Goal: Information Seeking & Learning: Learn about a topic

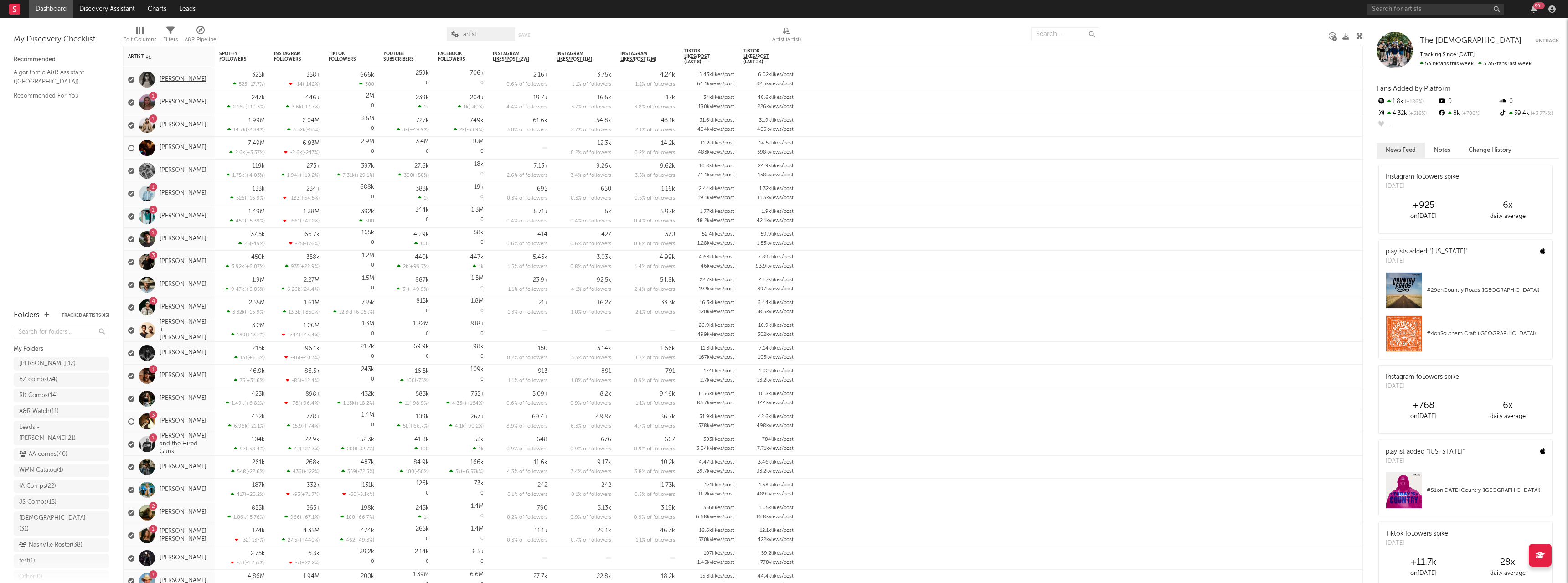
click at [192, 81] on link "[PERSON_NAME]" at bounding box center [183, 80] width 47 height 8
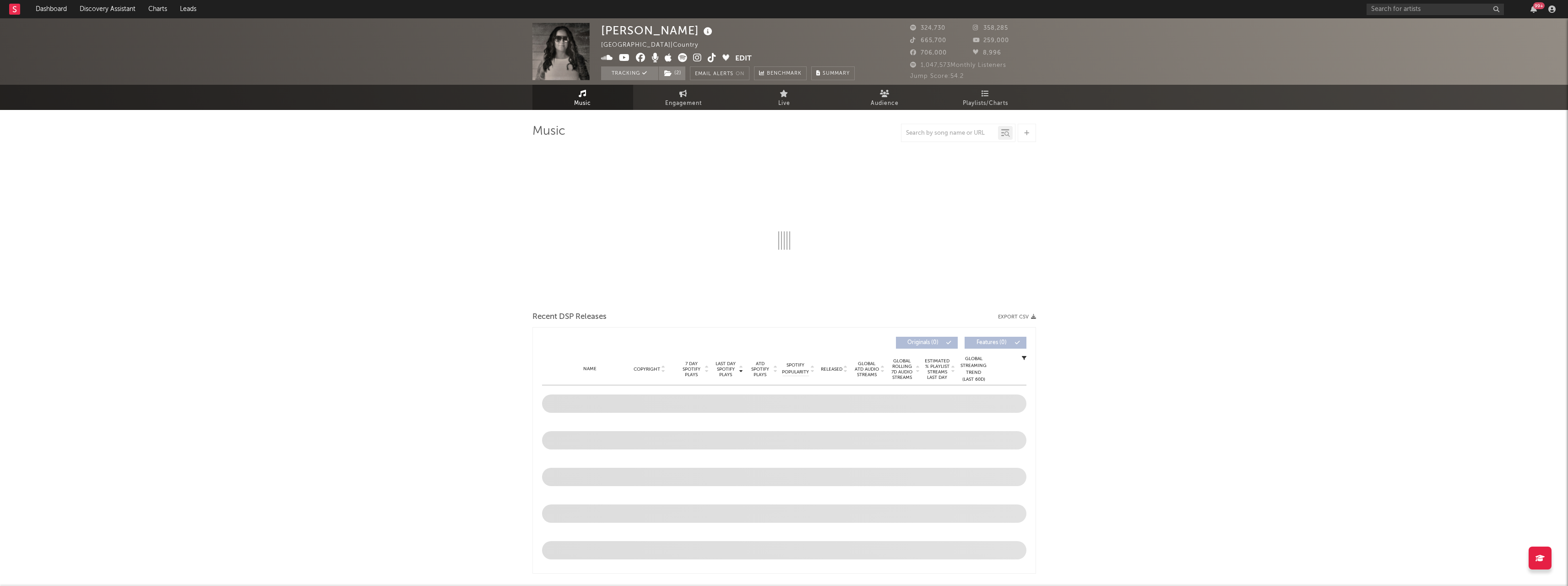
select select "6m"
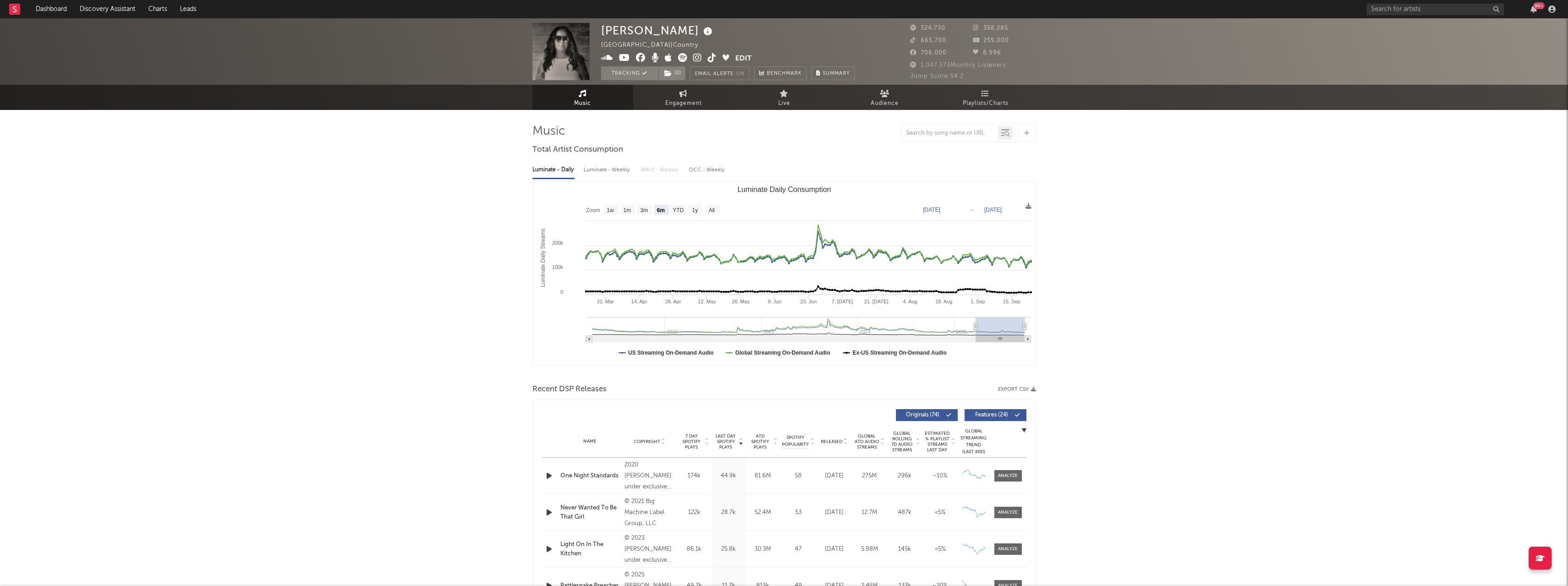
drag, startPoint x: 325, startPoint y: 297, endPoint x: 634, endPoint y: 179, distance: 330.8
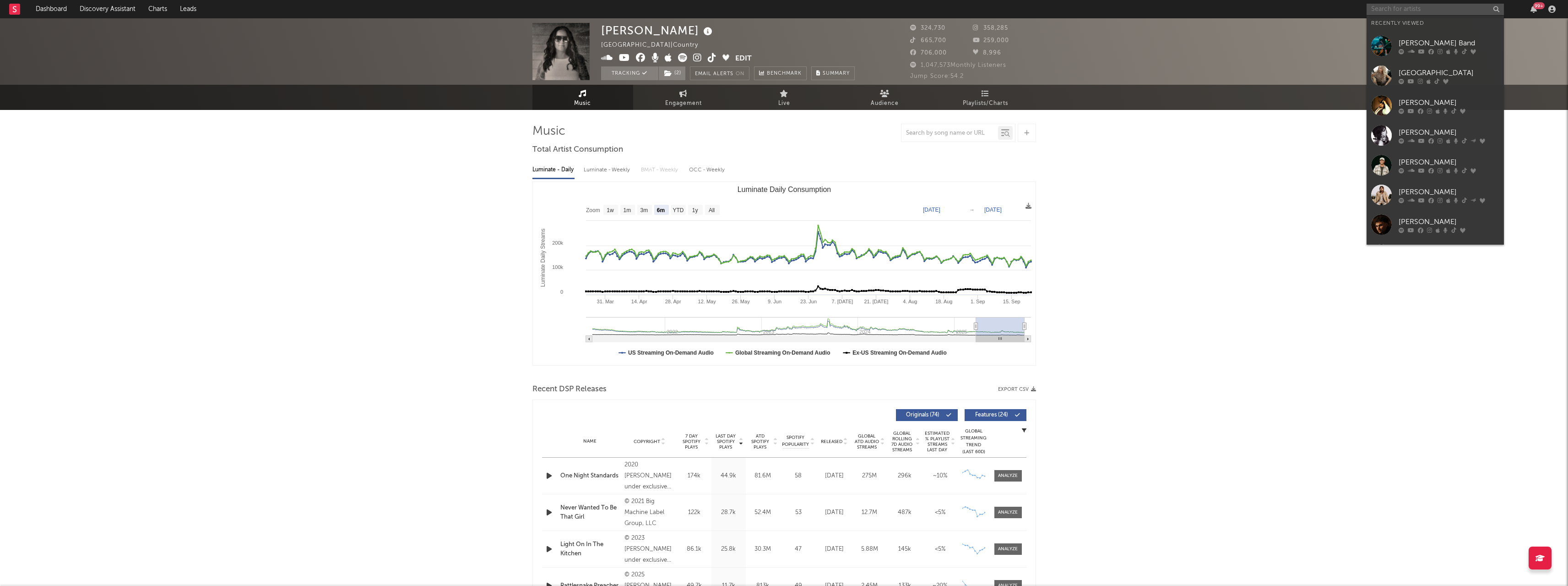
click at [1471, 9] on input "text" at bounding box center [1435, 9] width 137 height 12
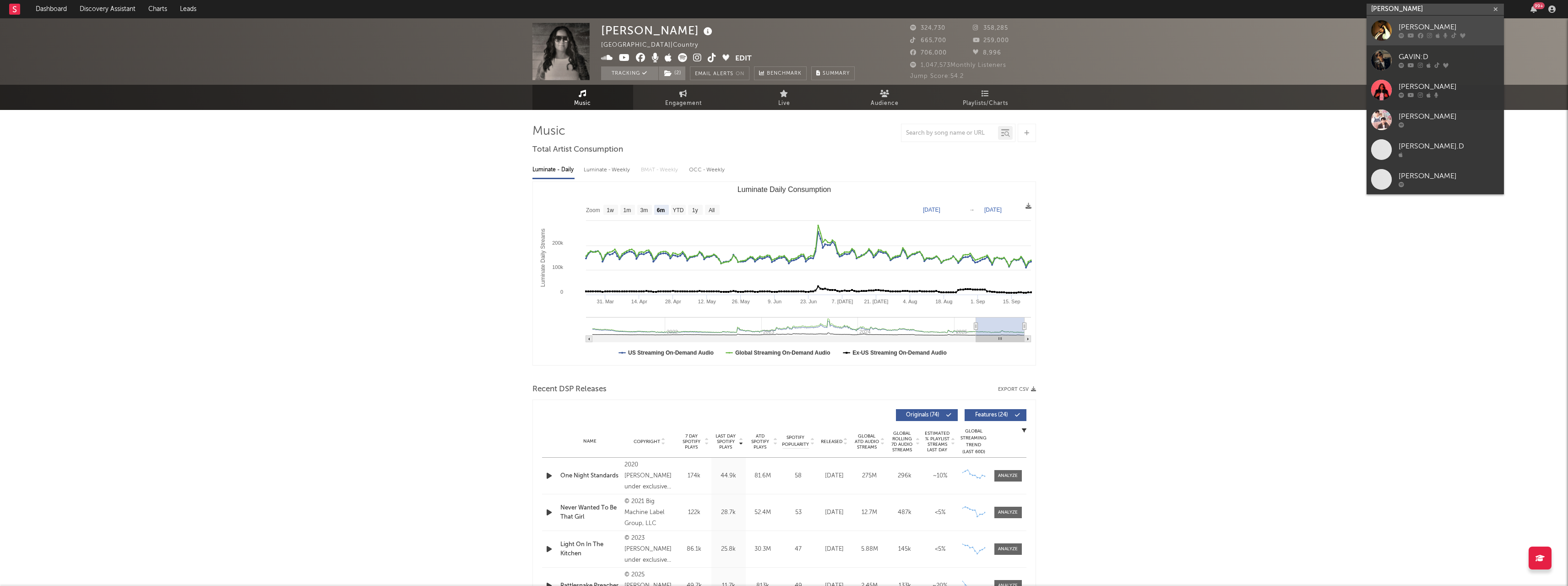
type input "[PERSON_NAME]"
click at [1448, 30] on div "[PERSON_NAME]" at bounding box center [1448, 27] width 101 height 11
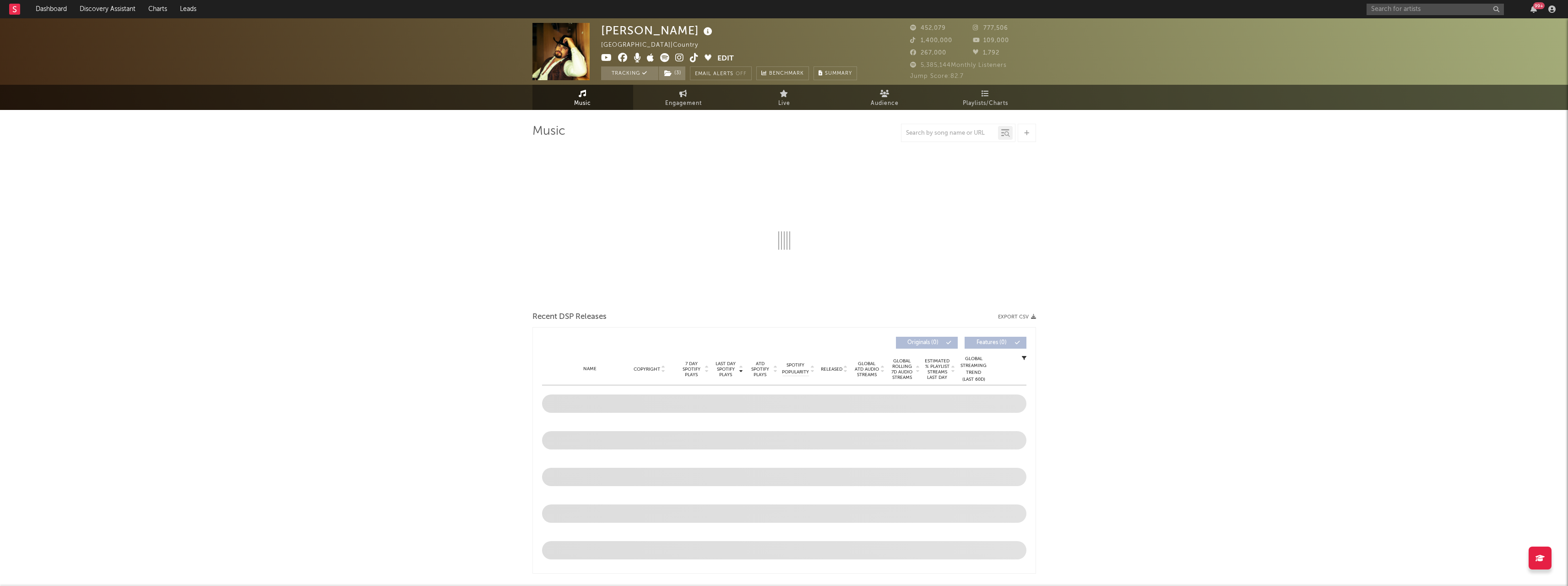
select select "6m"
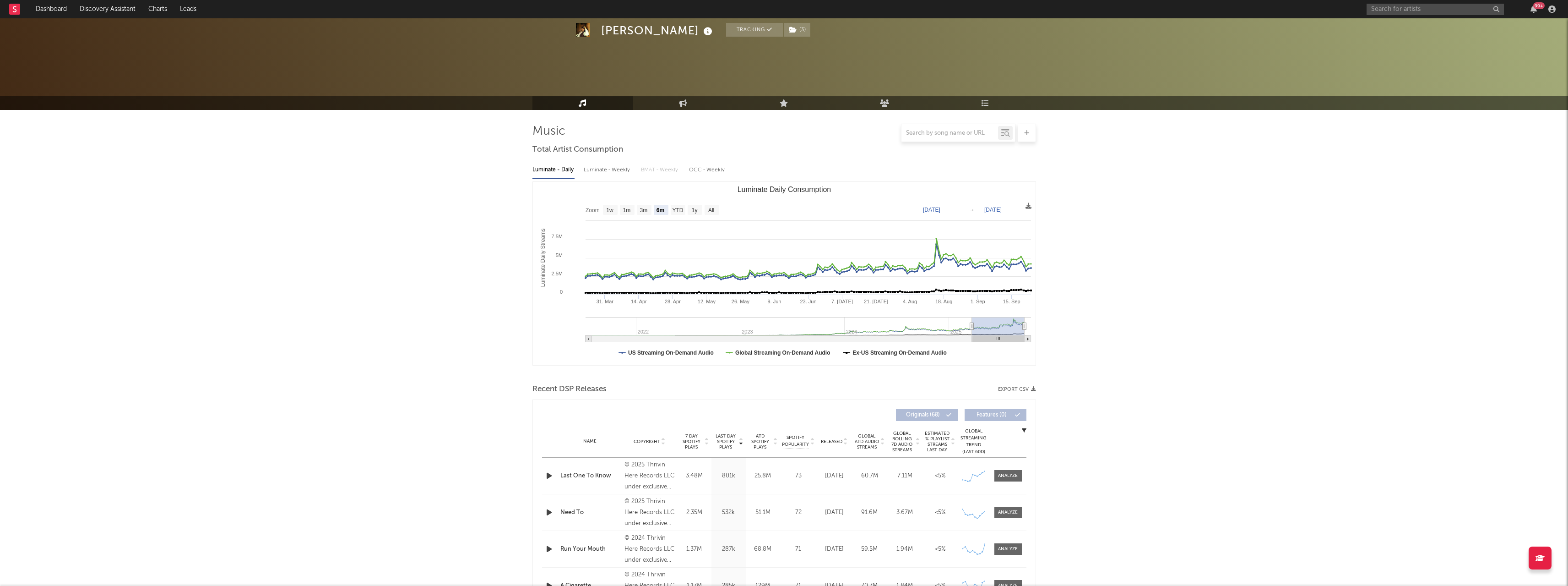
scroll to position [229, 0]
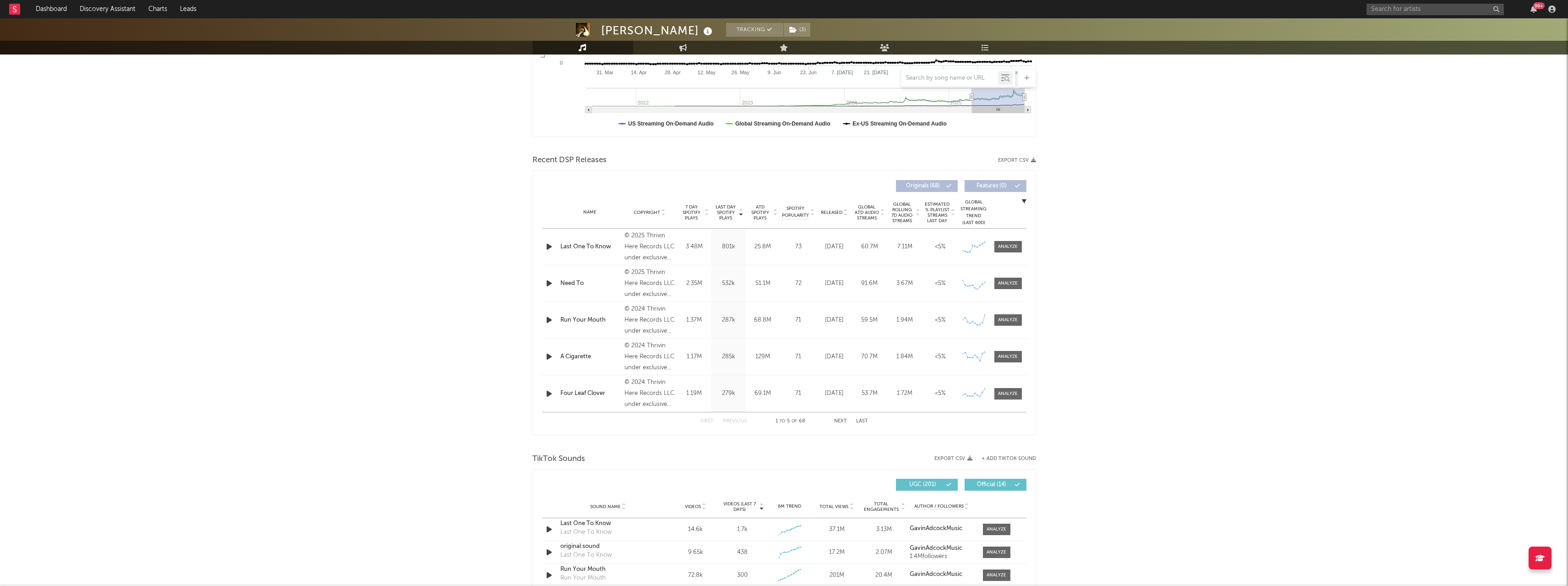
click at [814, 214] on icon at bounding box center [812, 214] width 5 height 4
